Goal: Check status

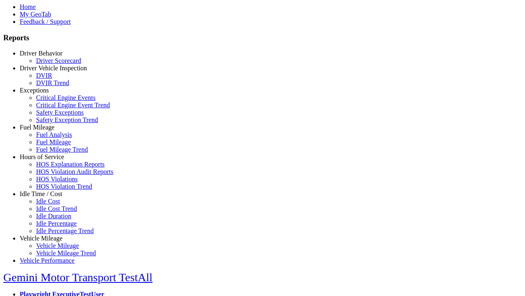
click at [47, 160] on link "Hours of Service" at bounding box center [42, 156] width 44 height 7
click at [53, 167] on link "HOS Explanation Reports" at bounding box center [70, 164] width 69 height 7
